Goal: Task Accomplishment & Management: Manage account settings

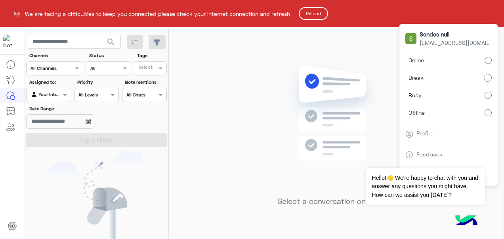
click at [320, 13] on button "Reload" at bounding box center [313, 13] width 29 height 13
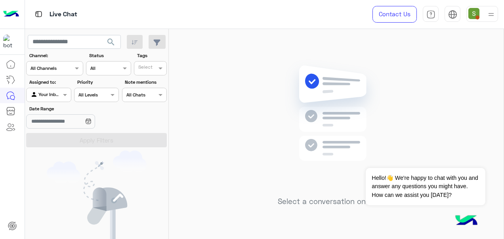
click at [484, 18] on div at bounding box center [483, 14] width 32 height 16
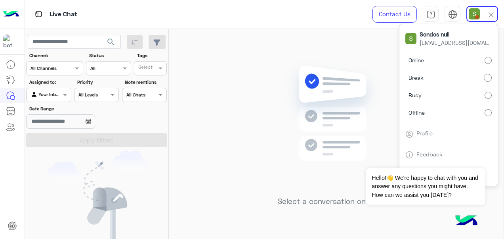
click at [481, 53] on label "Online" at bounding box center [449, 60] width 86 height 14
